Goal: Information Seeking & Learning: Check status

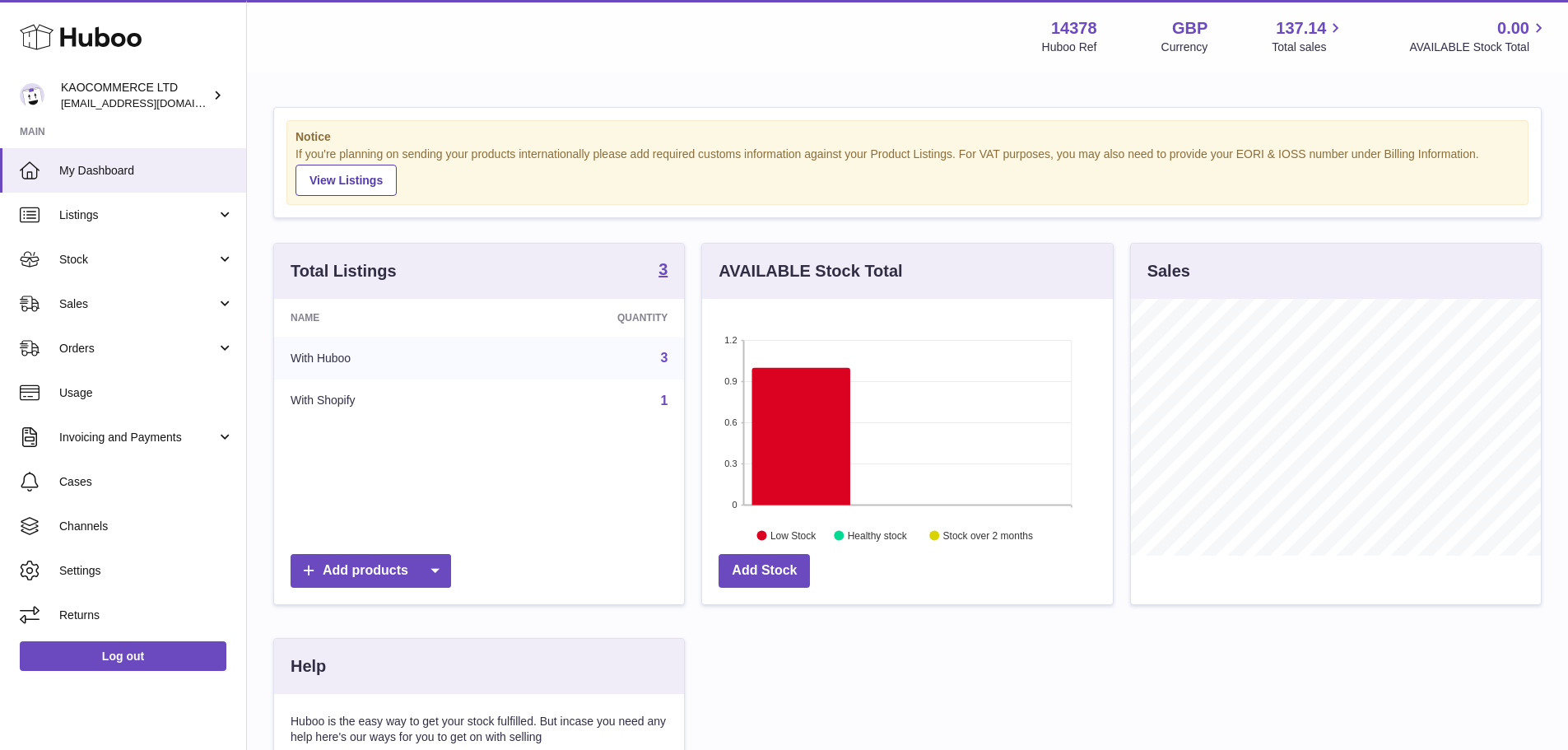
scroll to position [257, 410]
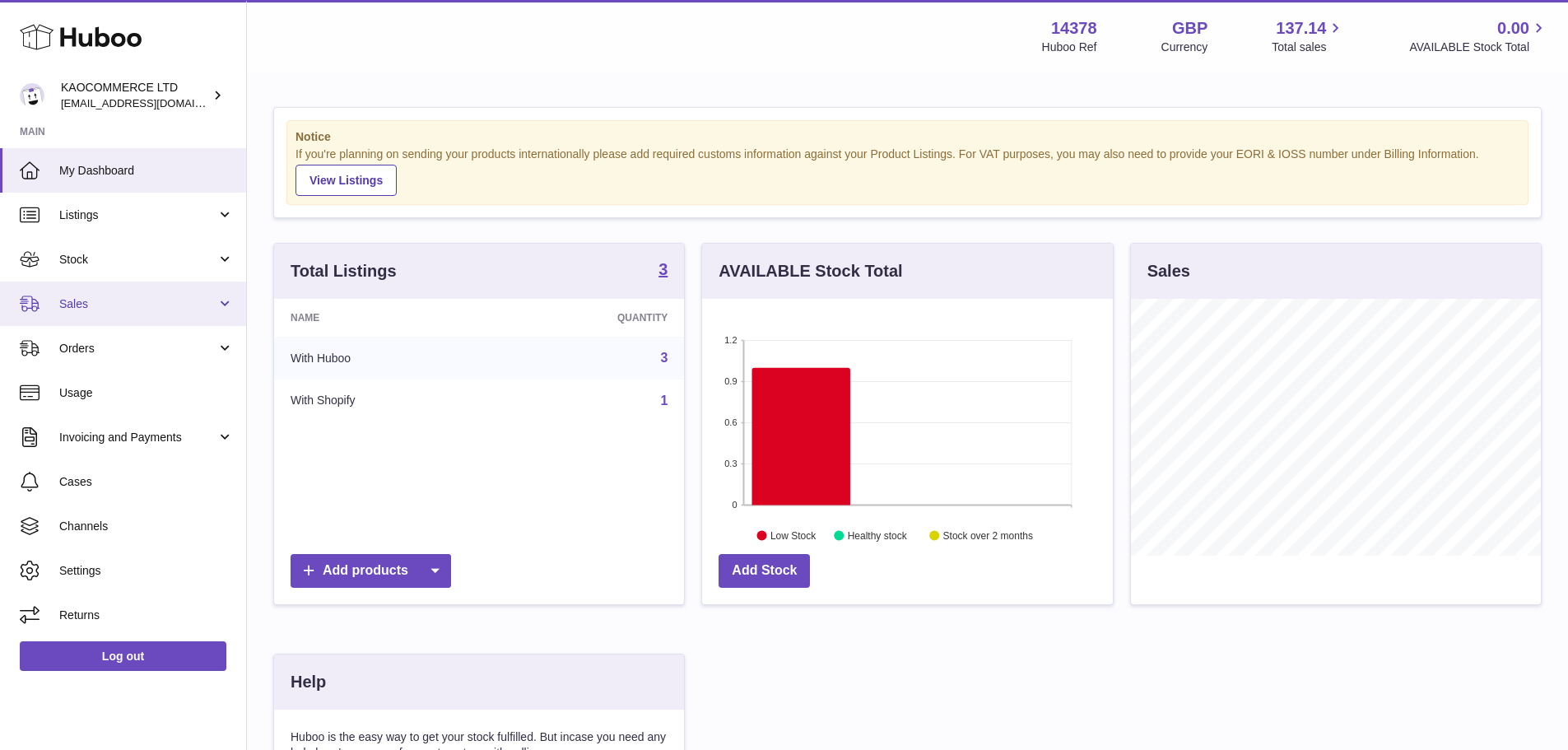
click at [157, 312] on link "Sales" at bounding box center [123, 304] width 247 height 45
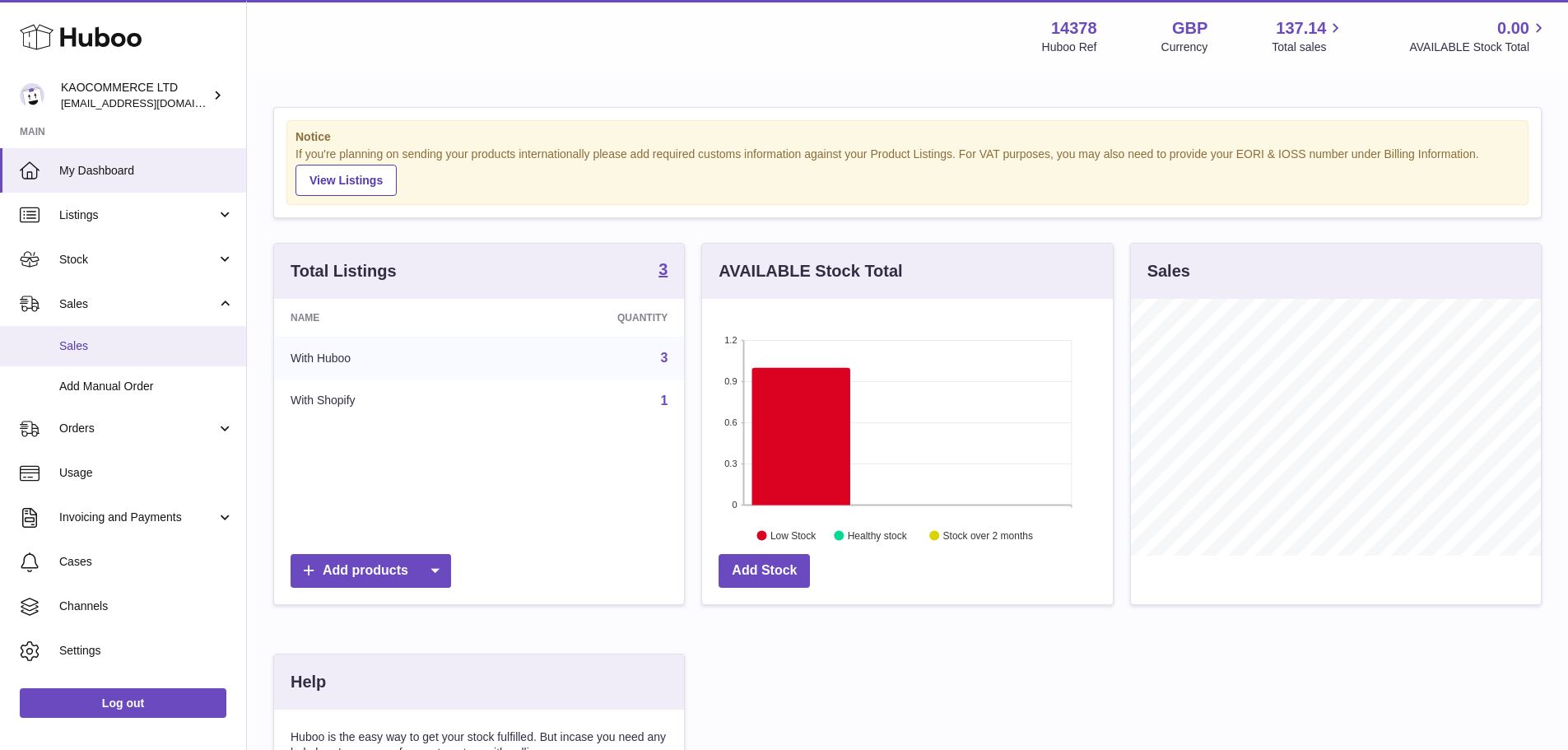
click at [163, 358] on link "Sales" at bounding box center [123, 346] width 247 height 40
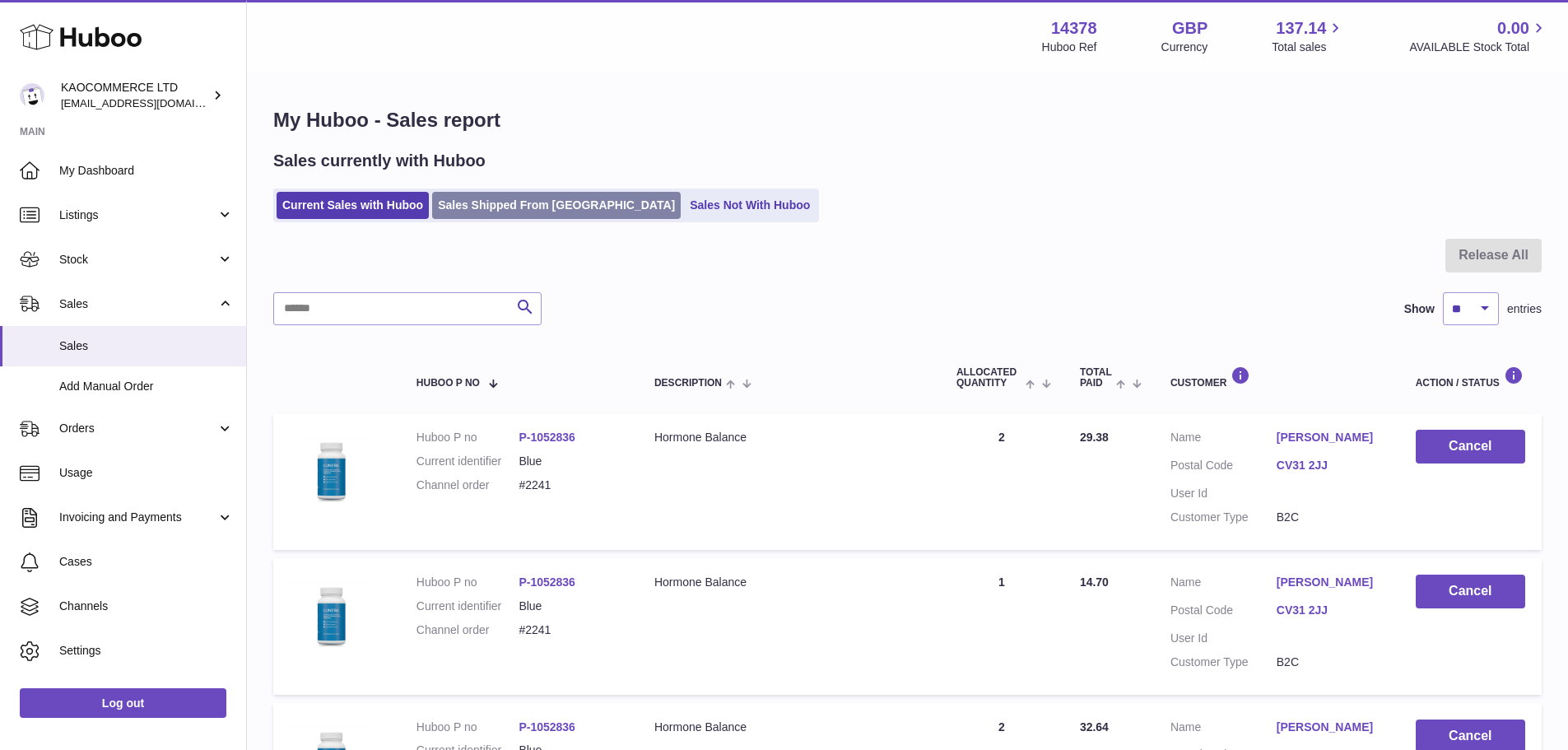
click at [493, 203] on link "Sales Shipped From [GEOGRAPHIC_DATA]" at bounding box center [556, 205] width 249 height 27
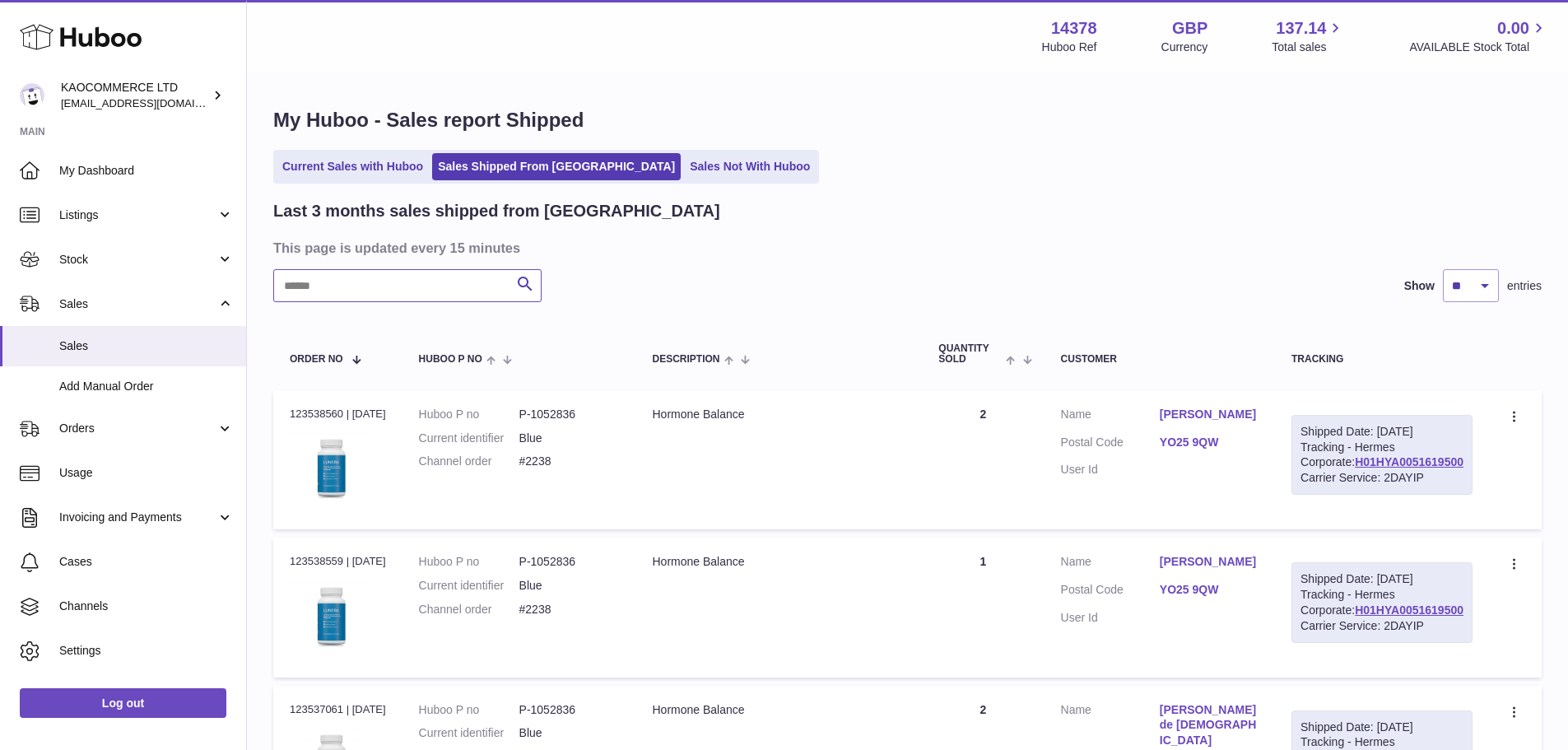
click at [382, 298] on input "text" at bounding box center [407, 286] width 268 height 33
type input "****"
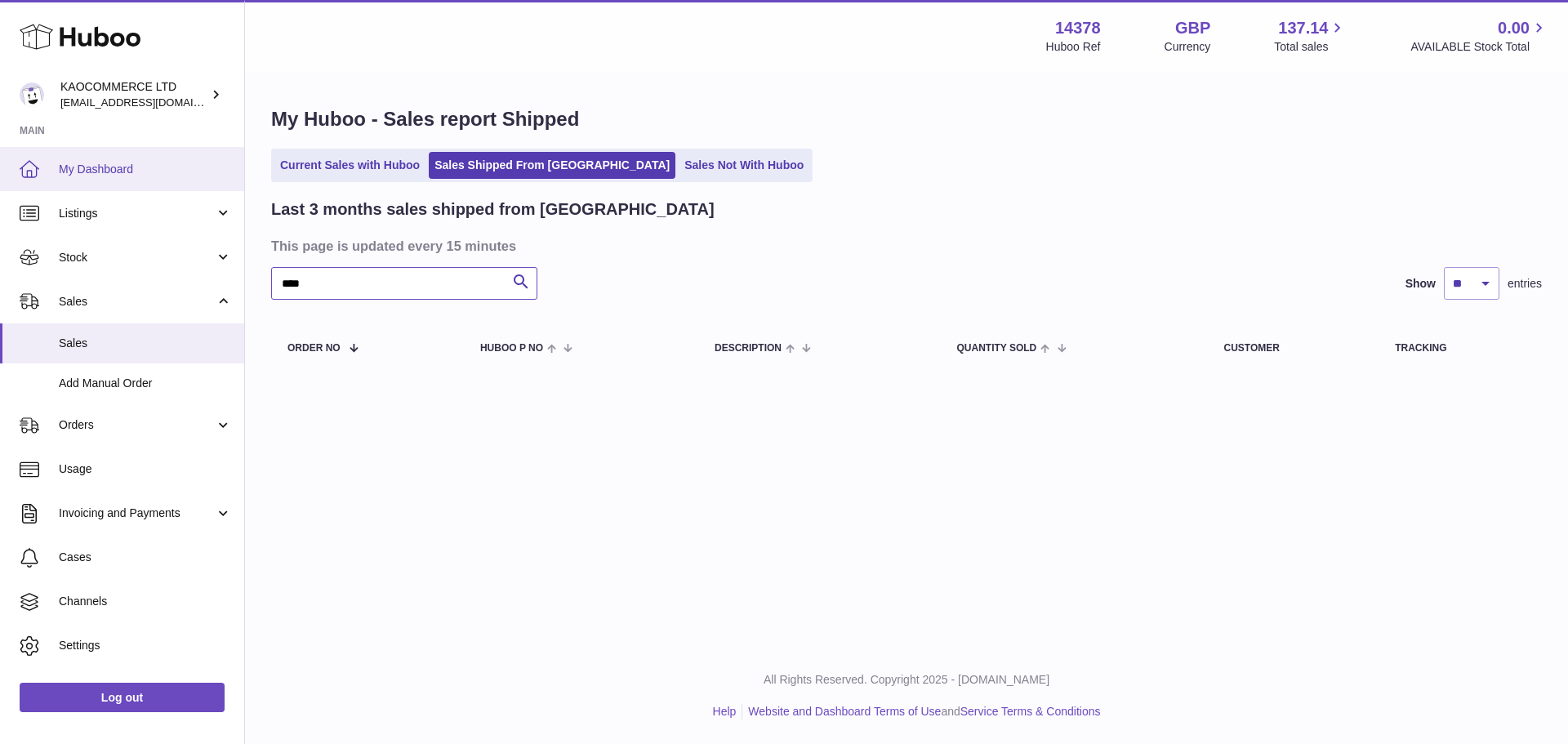
drag, startPoint x: 398, startPoint y: 290, endPoint x: 0, endPoint y: 178, distance: 413.5
click at [0, 211] on div "Huboo KAOCOMMERCE LTD internalAdmin-14378@internal.huboo.com Main My Dashboard …" at bounding box center [784, 372] width 1568 height 744
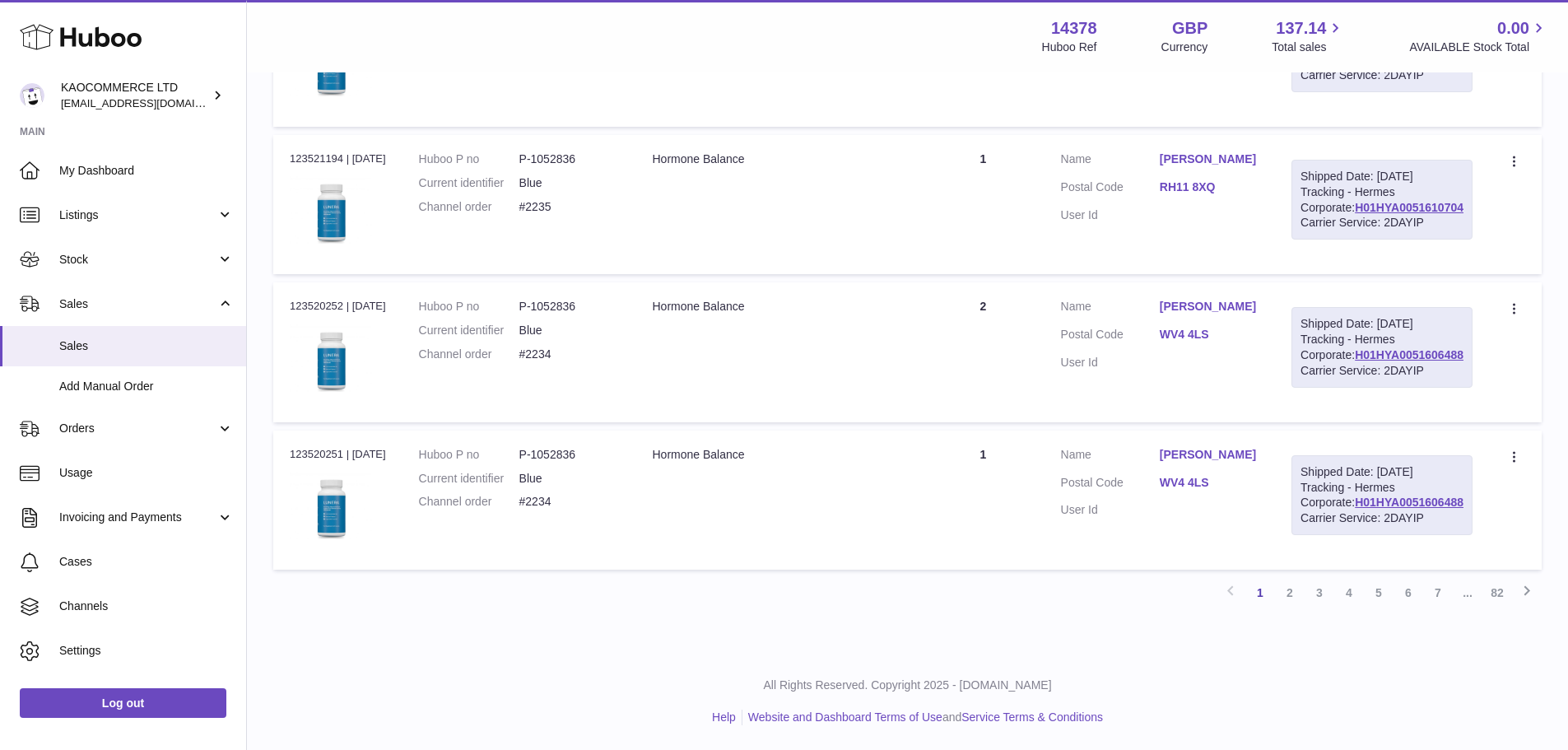
scroll to position [1658, 0]
click at [1503, 597] on link "82" at bounding box center [1497, 593] width 30 height 30
